Goal: Manage account settings

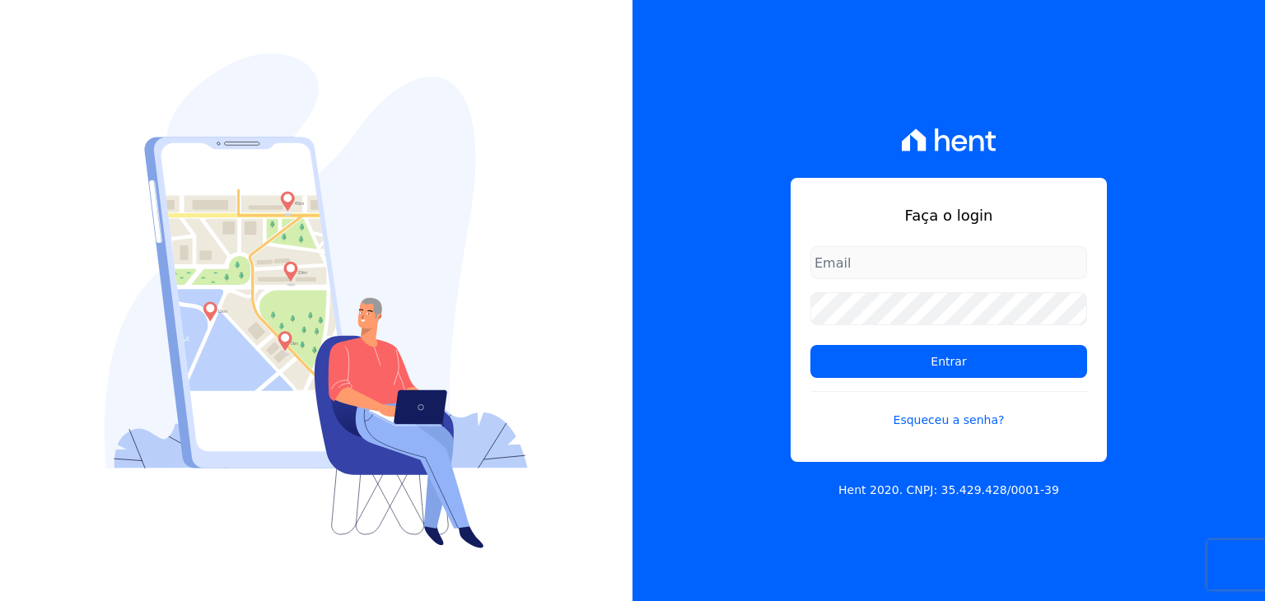
click at [337, 138] on img at bounding box center [316, 301] width 423 height 495
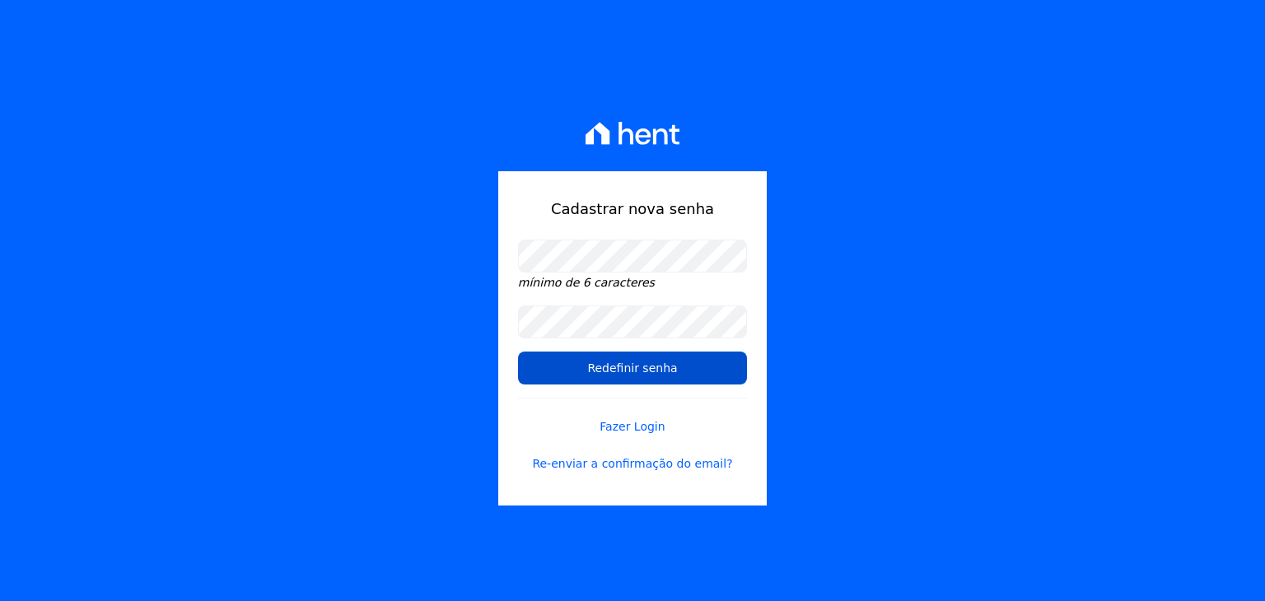
click at [662, 367] on input "Redefinir senha" at bounding box center [632, 368] width 229 height 33
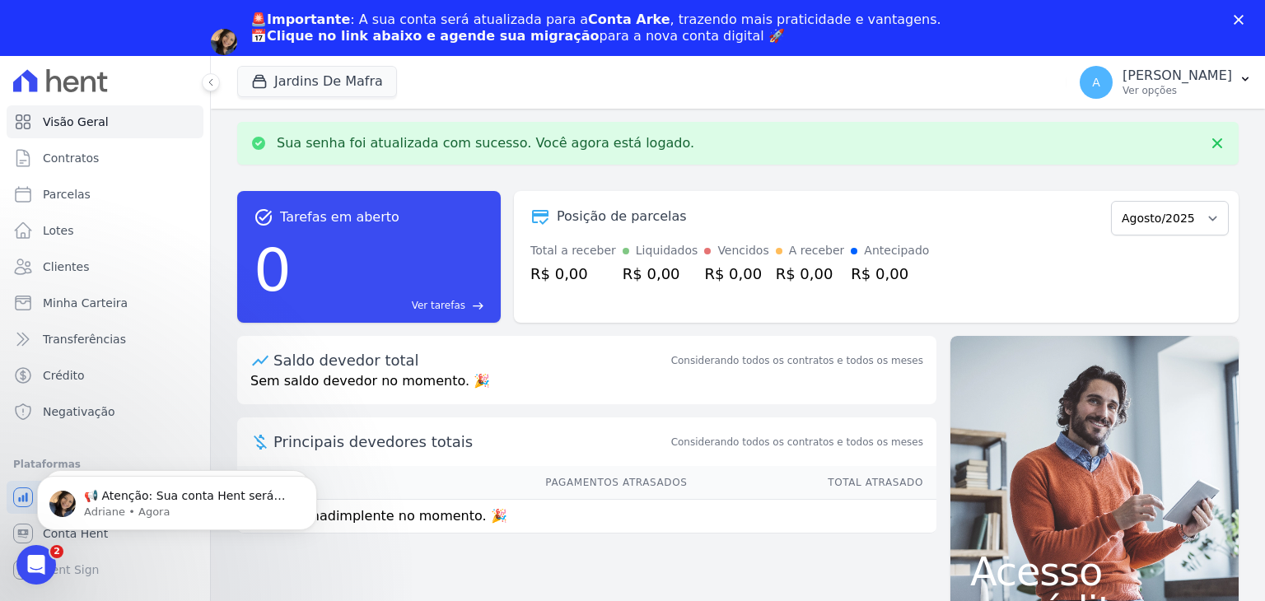
click at [1242, 21] on icon "Fechar" at bounding box center [1239, 20] width 10 height 10
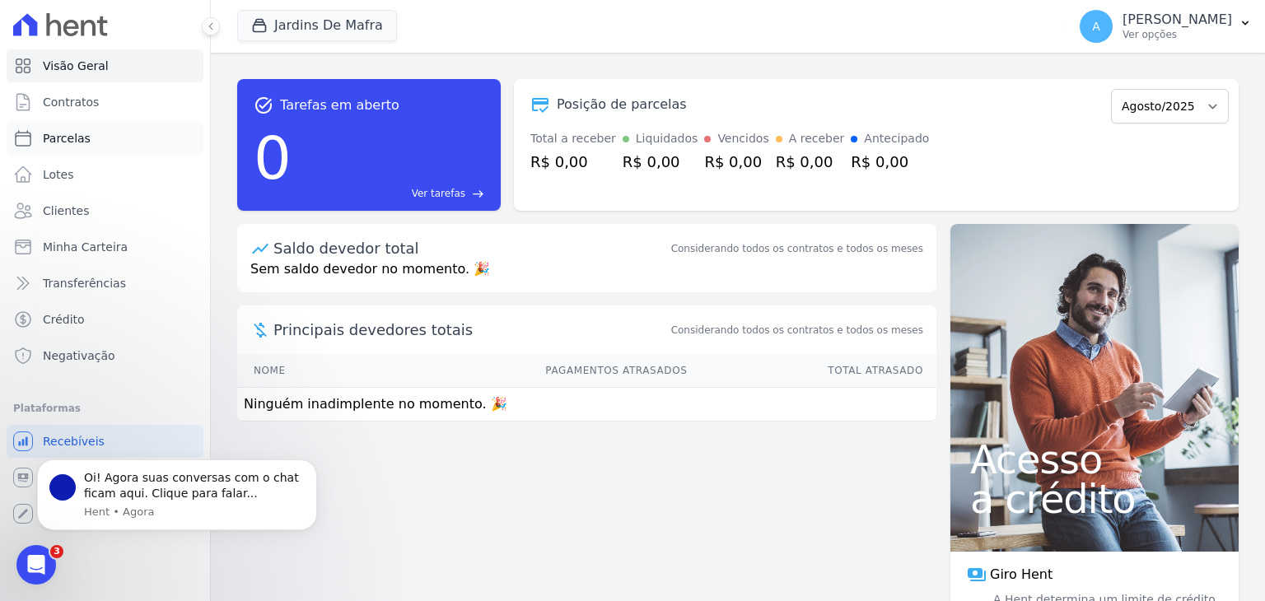
click at [83, 143] on span "Parcelas" at bounding box center [67, 138] width 48 height 16
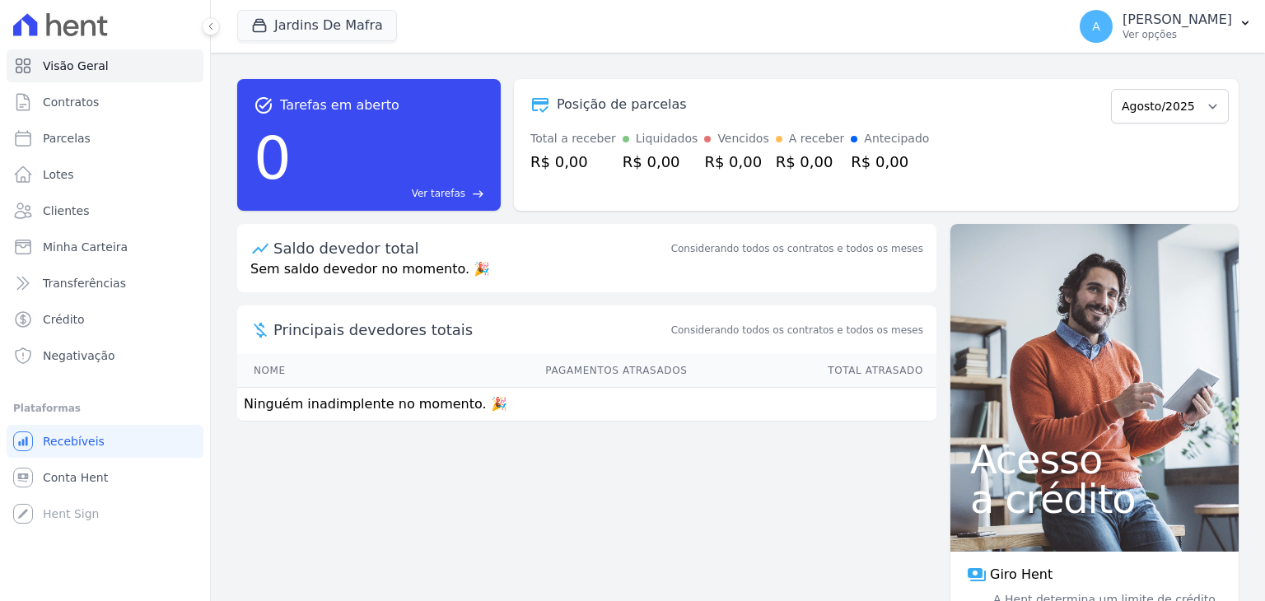
select select
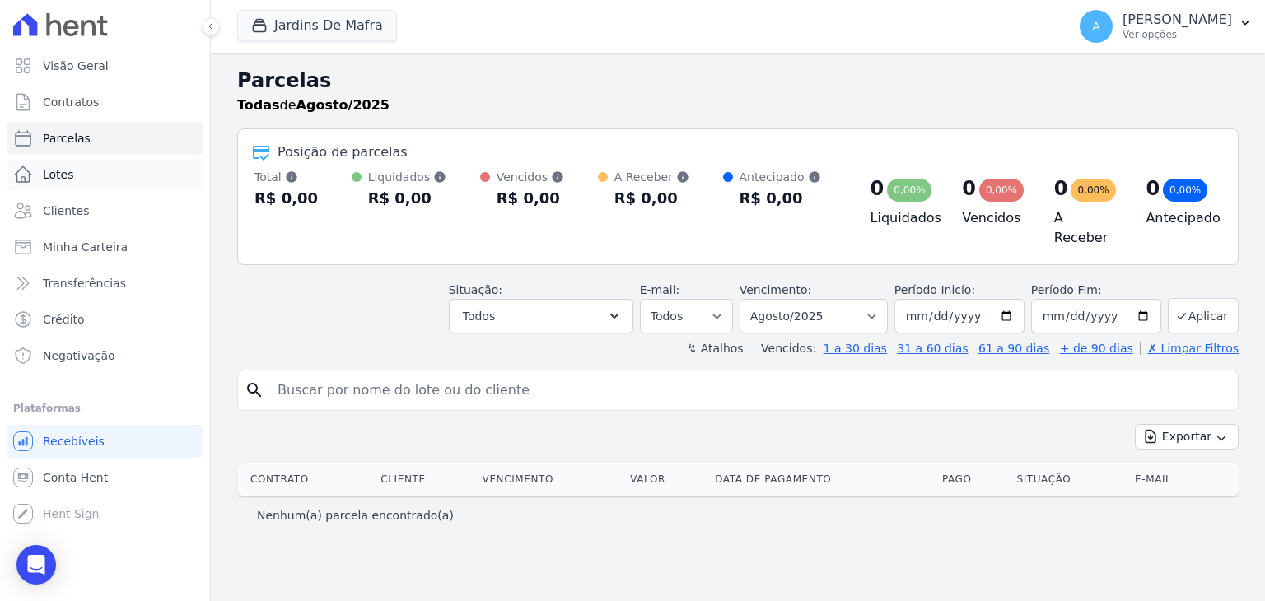
click at [100, 179] on link "Lotes" at bounding box center [105, 174] width 197 height 33
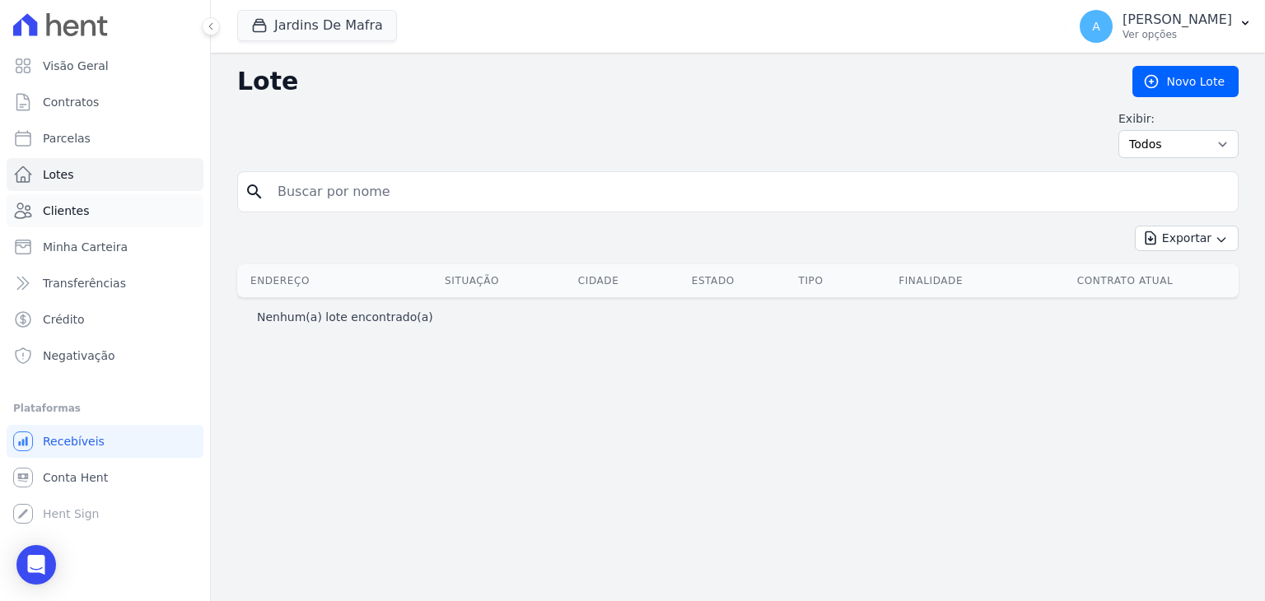
click at [86, 214] on link "Clientes" at bounding box center [105, 210] width 197 height 33
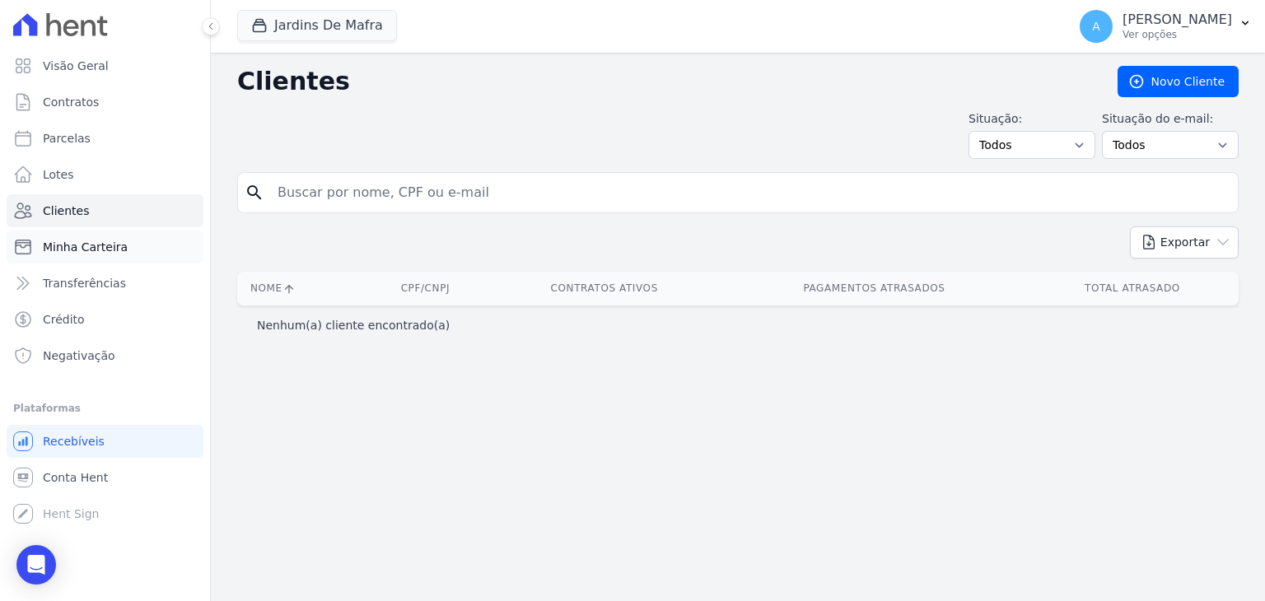
click at [91, 253] on span "Minha Carteira" at bounding box center [85, 247] width 85 height 16
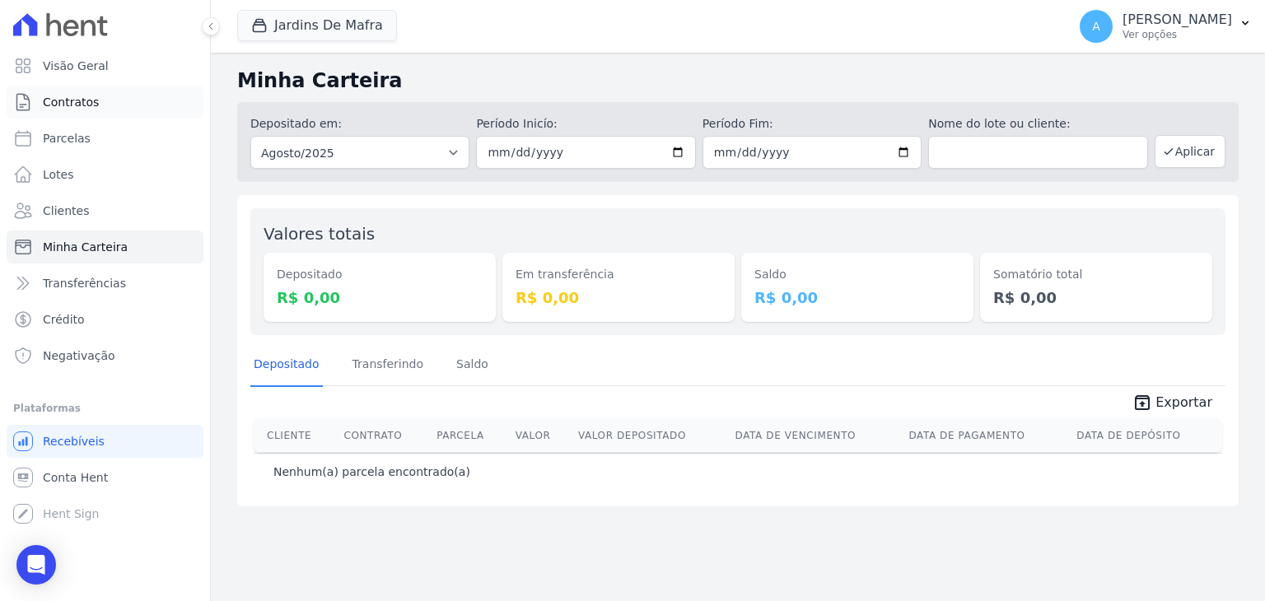
click at [101, 108] on link "Contratos" at bounding box center [105, 102] width 197 height 33
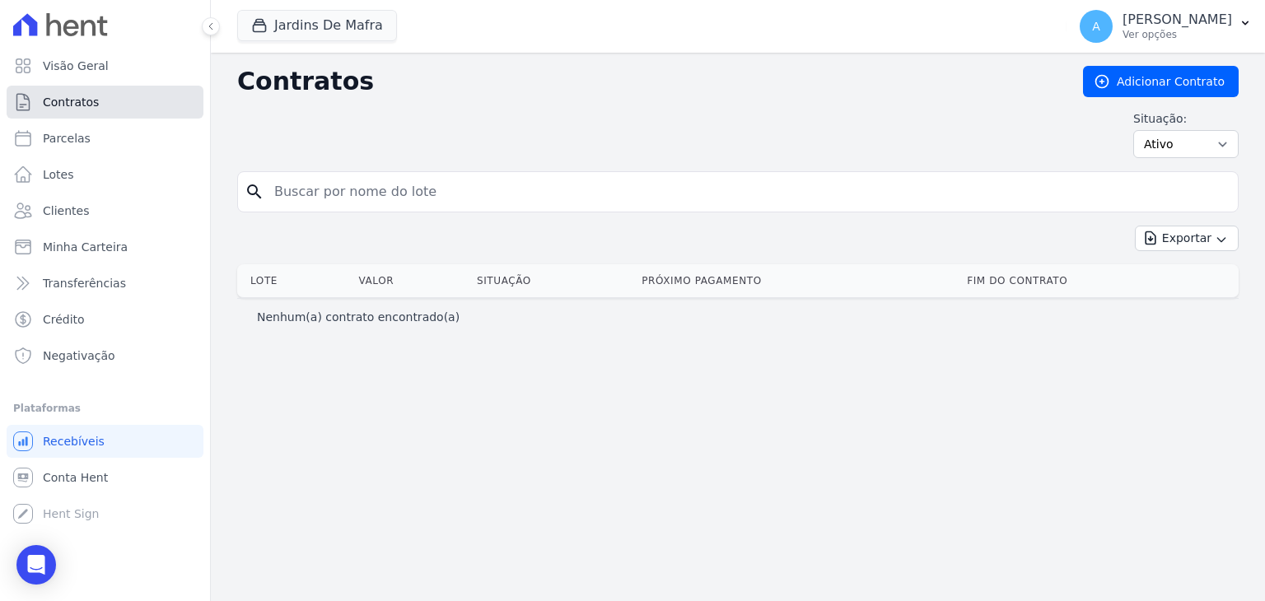
click at [116, 91] on link "Contratos" at bounding box center [105, 102] width 197 height 33
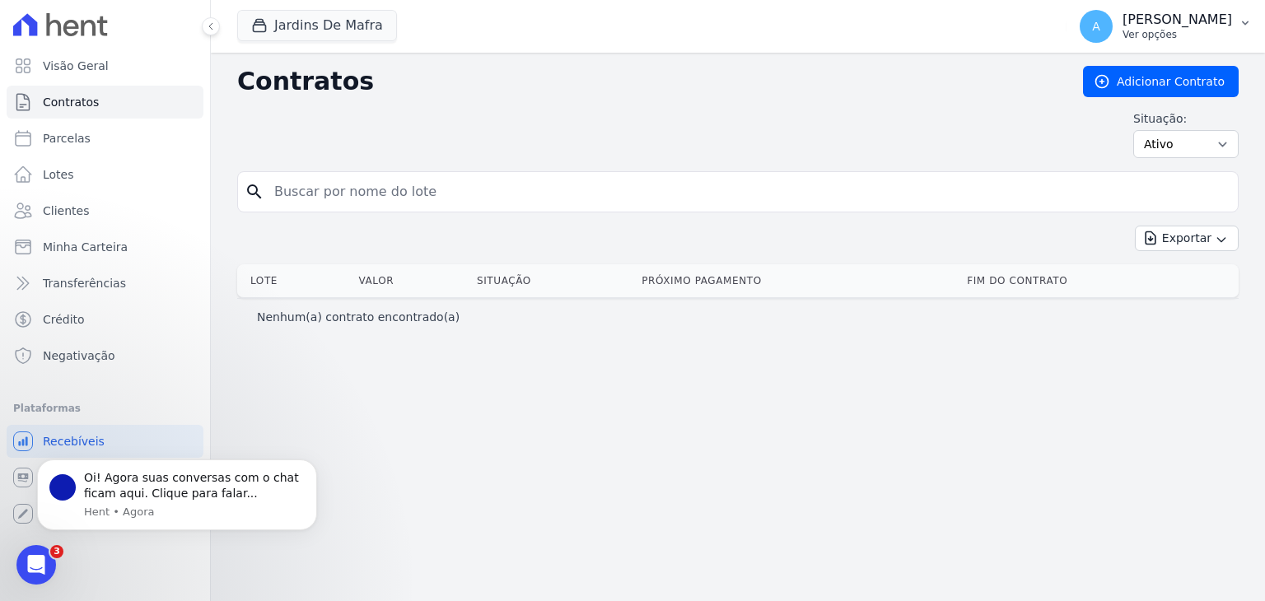
click at [1171, 31] on p "Ver opções" at bounding box center [1178, 34] width 110 height 13
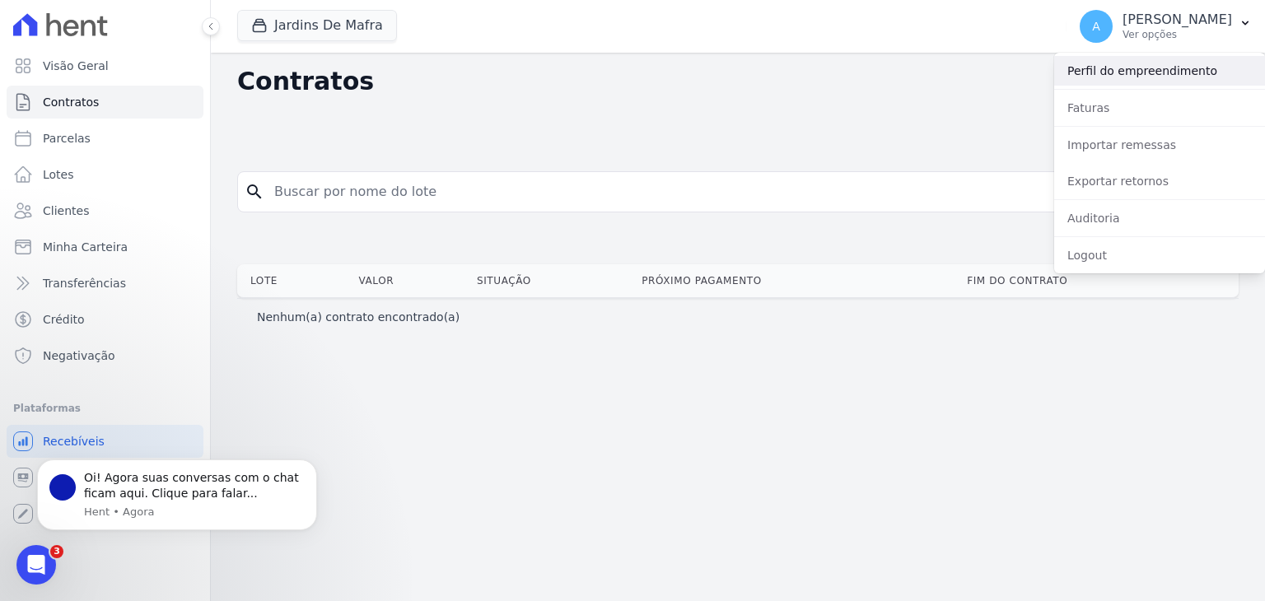
click at [1174, 68] on link "Perfil do empreendimento" at bounding box center [1159, 71] width 211 height 30
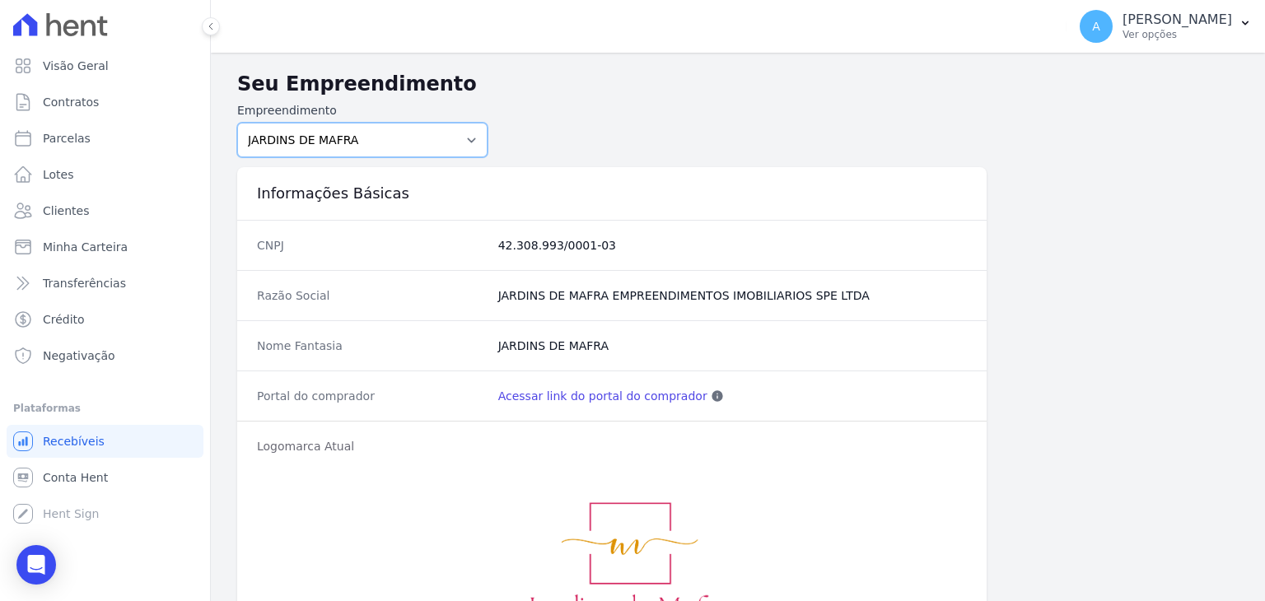
click at [437, 137] on select "JARDINS DE EVORA JARDINS DE MAFRA" at bounding box center [362, 140] width 250 height 35
click at [678, 140] on form "Empreendimento JARDINS DE EVORA JARDINS DE MAFRA" at bounding box center [738, 129] width 1002 height 55
